Goal: Transaction & Acquisition: Register for event/course

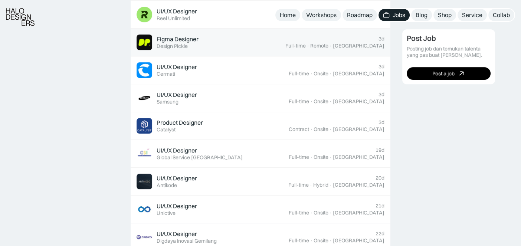
scroll to position [351, 0]
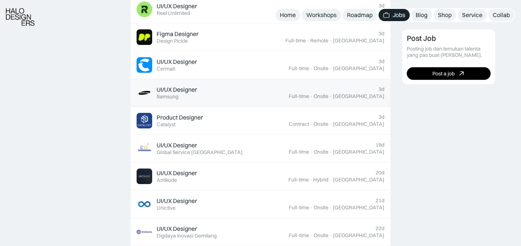
click at [286, 91] on div "UI/UX Designer Featured Samsung" at bounding box center [213, 93] width 152 height 16
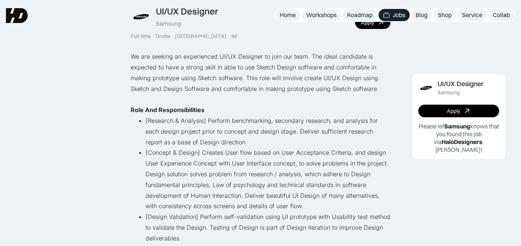
scroll to position [15, 0]
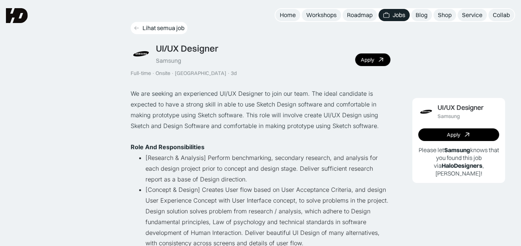
click at [137, 26] on icon at bounding box center [137, 28] width 6 height 6
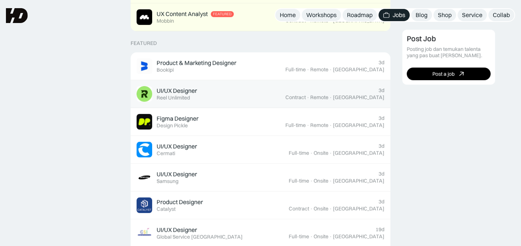
scroll to position [266, 0]
click at [286, 97] on div "UI/UX Designer Featured Reel Unlimited" at bounding box center [211, 94] width 149 height 16
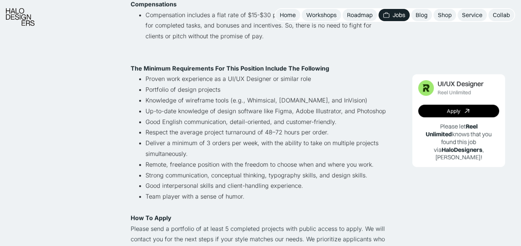
scroll to position [438, 0]
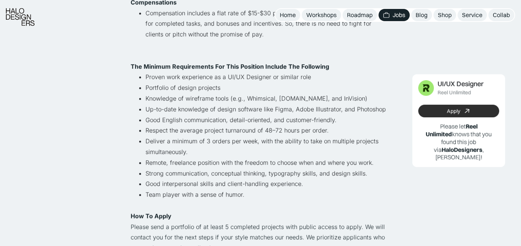
click at [464, 113] on icon at bounding box center [467, 111] width 11 height 11
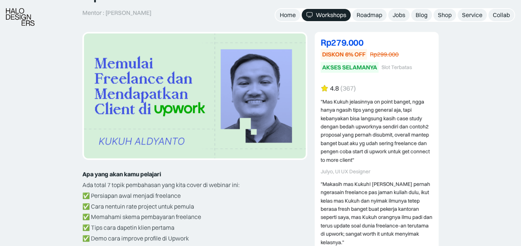
scroll to position [101, 0]
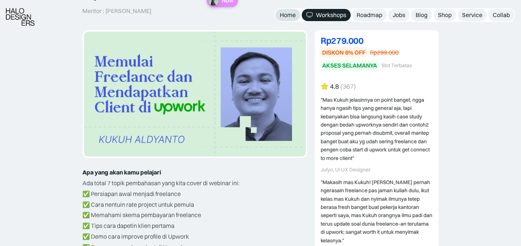
click at [285, 12] on div "Home" at bounding box center [288, 15] width 16 height 8
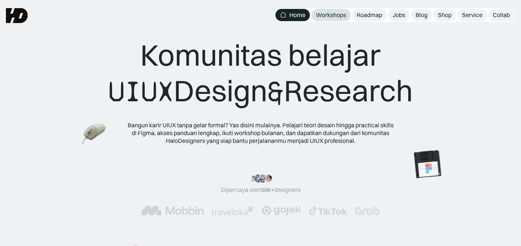
click at [327, 13] on div "Workshops" at bounding box center [331, 15] width 30 height 8
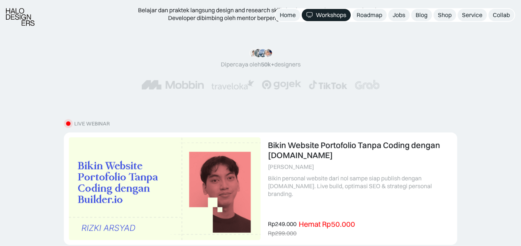
scroll to position [106, 0]
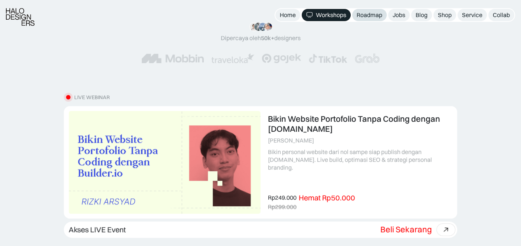
click at [377, 13] on div "Roadmap" at bounding box center [370, 15] width 26 height 8
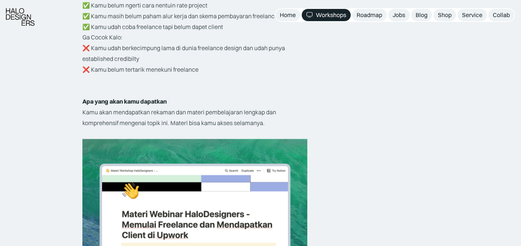
scroll to position [1420, 0]
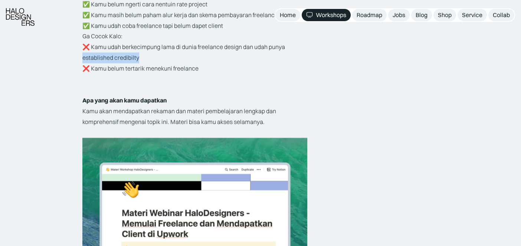
drag, startPoint x: 82, startPoint y: 47, endPoint x: 140, endPoint y: 51, distance: 58.8
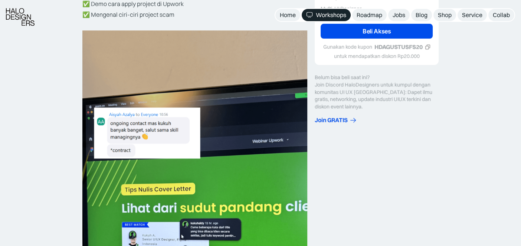
scroll to position [347, 0]
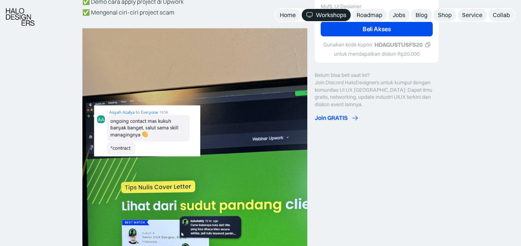
click at [332, 114] on div "Join GRATIS" at bounding box center [331, 118] width 33 height 8
